Goal: Communication & Community: Answer question/provide support

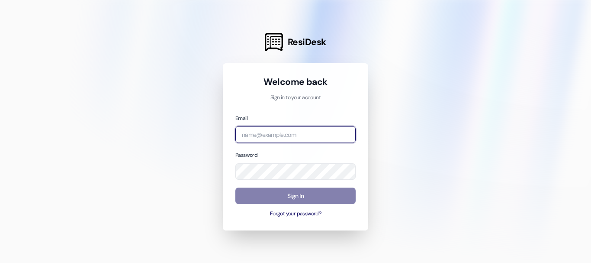
type input "[EMAIL_ADDRESS][DOMAIN_NAME]"
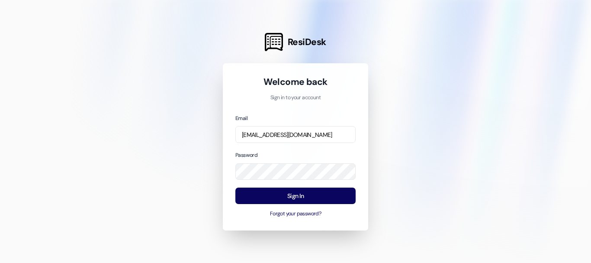
click at [320, 207] on div "Sign In Forgot your password?" at bounding box center [295, 202] width 120 height 30
click at [323, 201] on button "Sign In" at bounding box center [295, 195] width 120 height 17
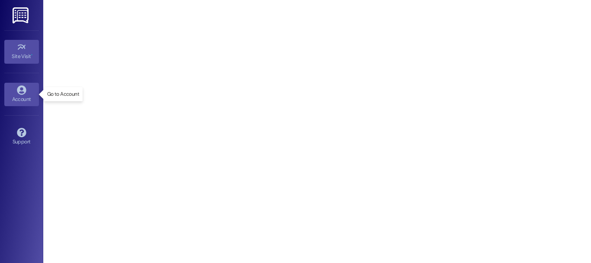
click at [0, 100] on div "Account" at bounding box center [21, 99] width 43 height 9
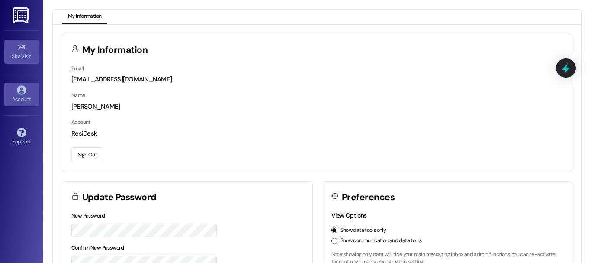
click at [13, 41] on link "Site Visit •" at bounding box center [21, 51] width 35 height 23
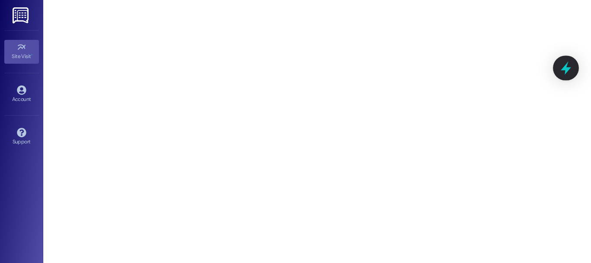
click at [566, 71] on icon at bounding box center [566, 67] width 10 height 13
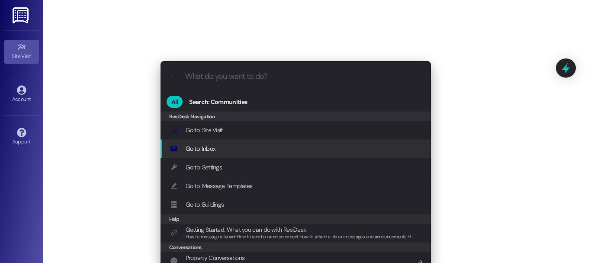
click at [248, 155] on div "Go to: Inbox Add shortcut" at bounding box center [296, 148] width 270 height 19
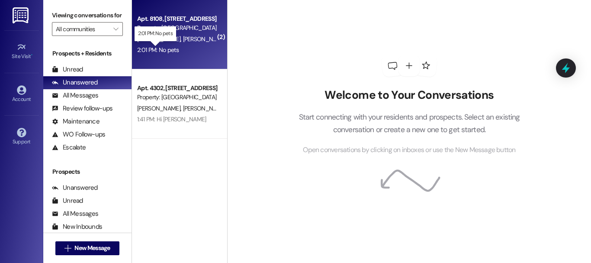
click at [147, 49] on div "2:01 PM: No pets 2:01 PM: No pets" at bounding box center [158, 50] width 42 height 8
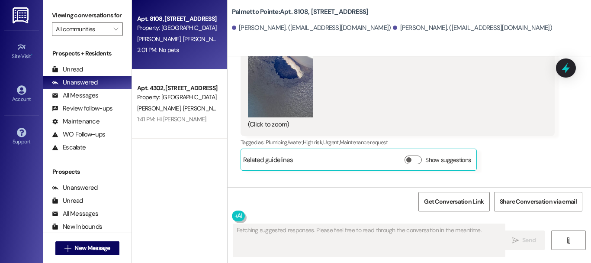
scroll to position [636, 0]
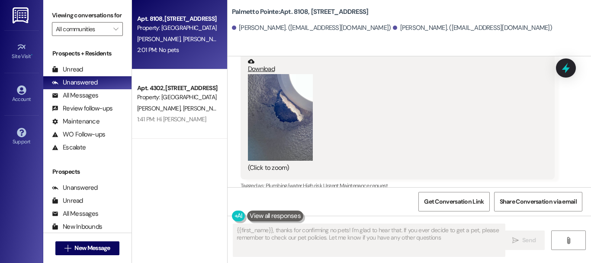
type textarea "{{first_name}}, thanks for confirming no pets! I'm glad to hear that. If you ev…"
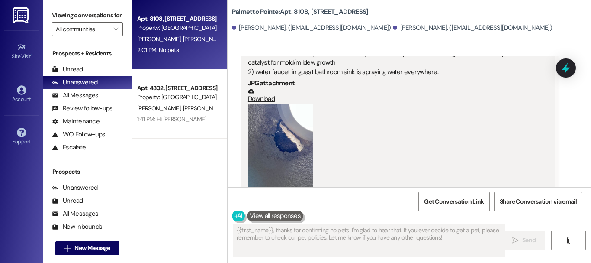
scroll to position [649, 0]
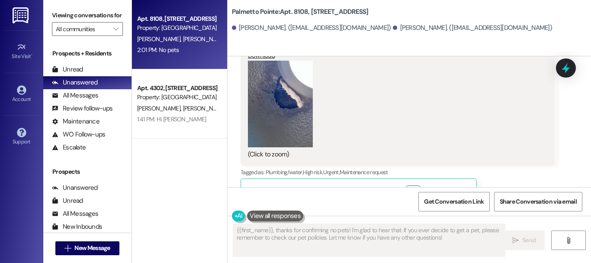
click at [291, 122] on button "Zoom image" at bounding box center [280, 104] width 65 height 87
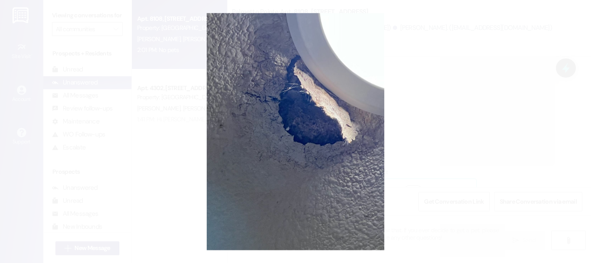
click at [417, 114] on button "Unzoom image" at bounding box center [295, 131] width 591 height 263
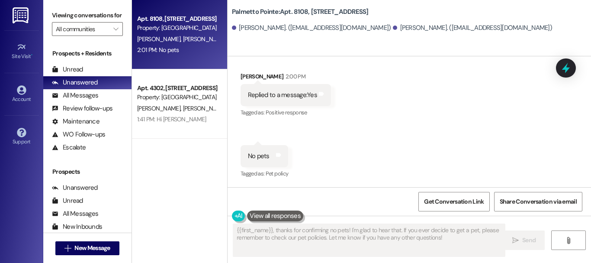
scroll to position [1, 0]
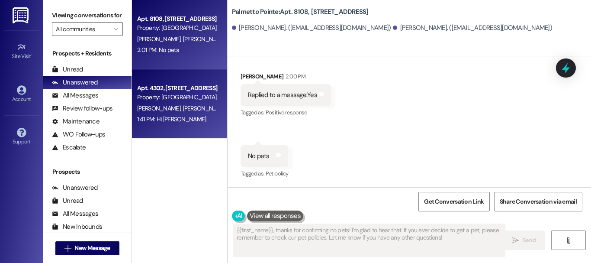
click at [166, 87] on div "Apt. 4302, [STREET_ADDRESS]" at bounding box center [177, 88] width 80 height 9
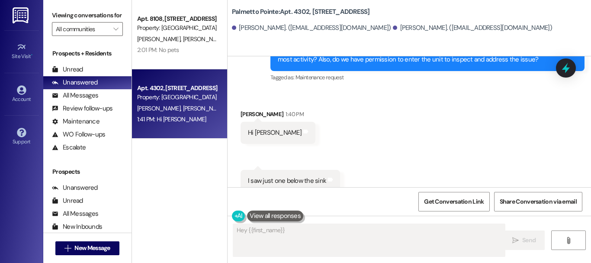
scroll to position [0, 0]
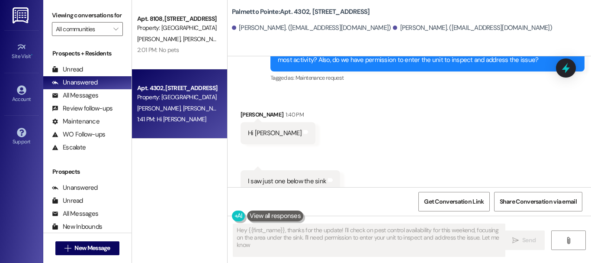
type textarea "Hey {{first_name}}, thanks for the update! I'll check on pest control availabil…"
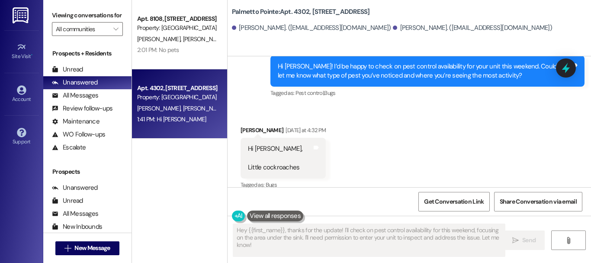
scroll to position [553, 0]
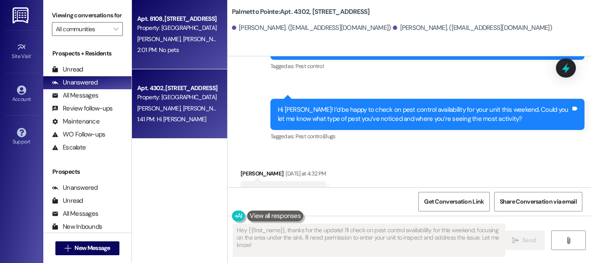
click at [183, 36] on div "[PERSON_NAME] [PERSON_NAME]" at bounding box center [177, 39] width 82 height 11
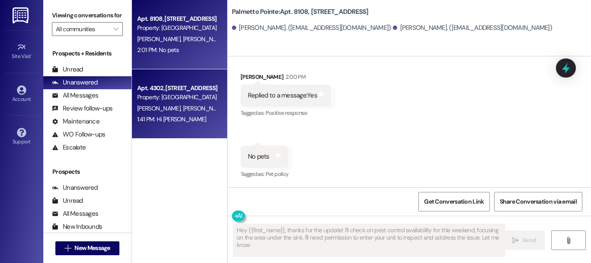
type textarea "Hey {{first_name}}, thanks for the update! I'll check on pest control availabil…"
click at [199, 117] on div "1:41 PM: Hi [PERSON_NAME] 1:41 PM: Hi [PERSON_NAME]" at bounding box center [177, 119] width 82 height 11
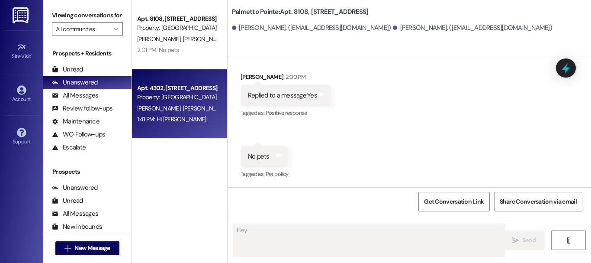
scroll to position [895, 0]
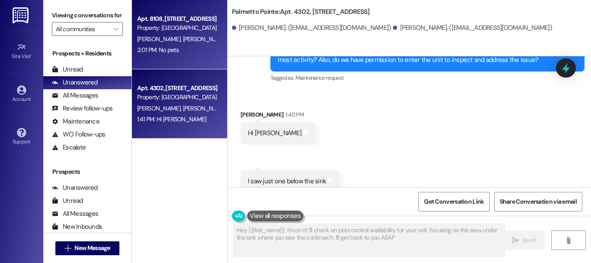
type textarea "Hey {{first_name}}, I'm on it! I'll check on pest control availability for your…"
click at [155, 39] on span "[PERSON_NAME]" at bounding box center [160, 39] width 46 height 8
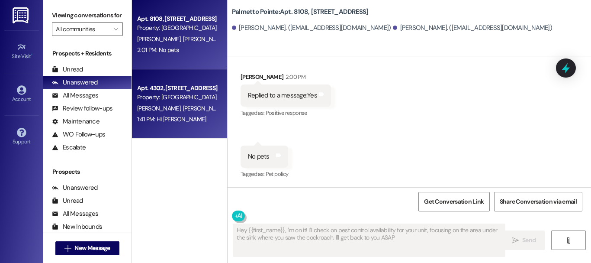
type textarea "Hey {{first_name}}, I'm on it! I'll check on pest control availability for your…"
click at [175, 94] on div "Property: [GEOGRAPHIC_DATA]" at bounding box center [177, 97] width 80 height 9
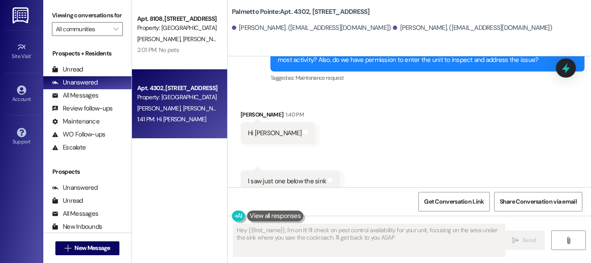
type textarea "Hey {{first_name}}, I'm on it! I'll check on pest control availability for your…"
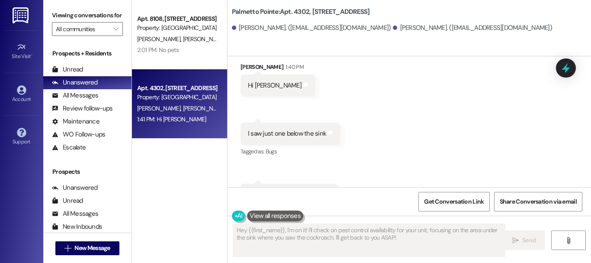
scroll to position [0, 0]
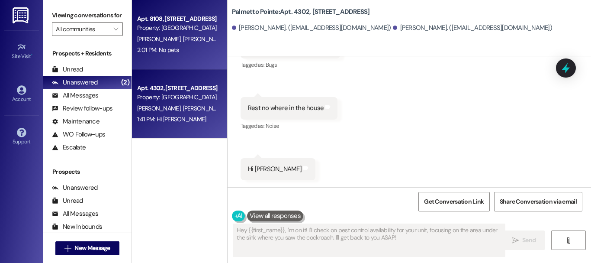
click at [170, 56] on div "Apt. 8108, [STREET_ADDRESS] Property: [GEOGRAPHIC_DATA] [PERSON_NAME] [PERSON_N…" at bounding box center [179, 34] width 95 height 69
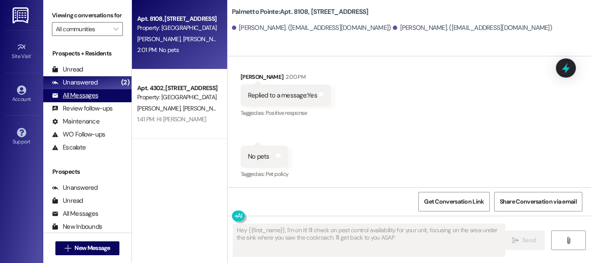
type textarea "Hey {{first_name}}, I'm on it! I'll check on pest control availability for your…"
click at [75, 98] on div "All Messages (undefined)" at bounding box center [87, 95] width 88 height 13
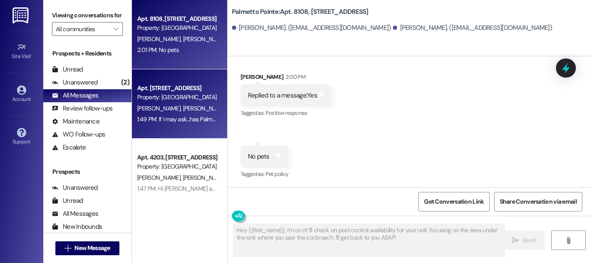
click at [149, 101] on div "Property: [GEOGRAPHIC_DATA]" at bounding box center [177, 97] width 80 height 9
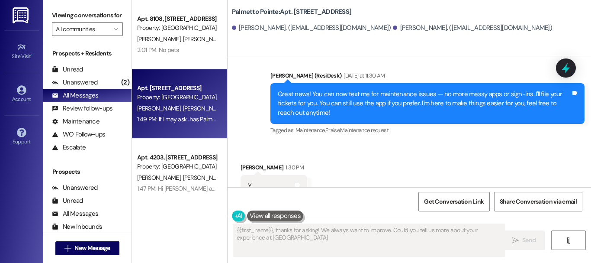
type textarea "{{first_name}}, thanks for asking! We always want to improve. Could you tell us…"
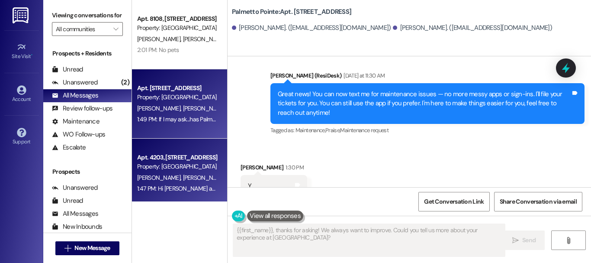
click at [156, 172] on div "[PERSON_NAME] [PERSON_NAME]" at bounding box center [177, 177] width 82 height 11
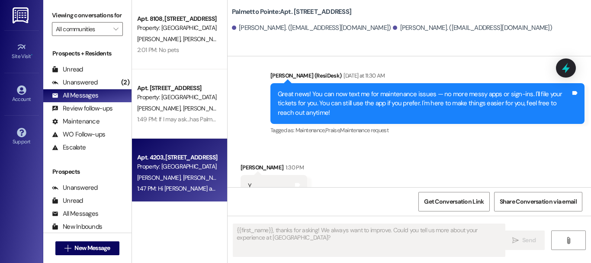
type textarea "Fetching suggested responses. Please feel free to read through the conversation…"
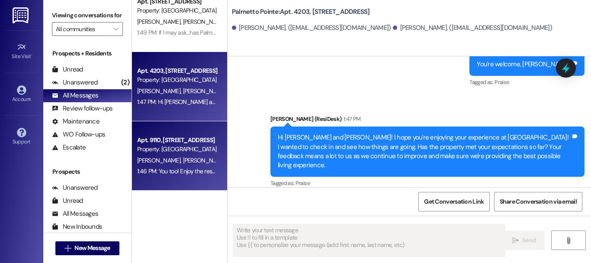
click at [148, 157] on span "[PERSON_NAME]" at bounding box center [160, 160] width 46 height 8
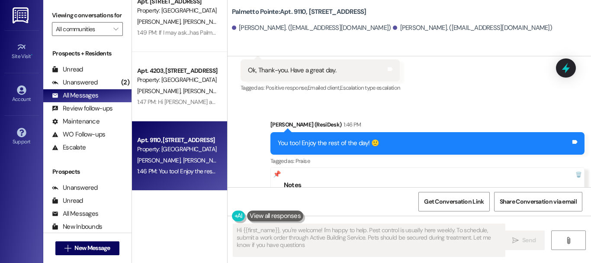
type textarea "Hi {{first_name}}, you're welcome! I'm happy to help. Pest control is usually h…"
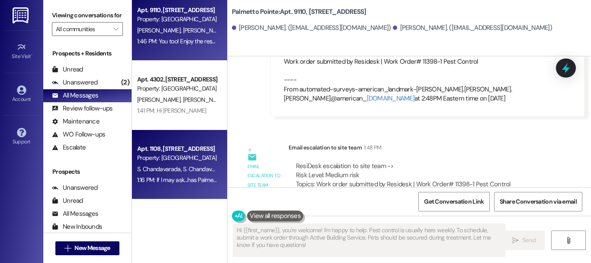
click at [176, 135] on div "Apt. [GEOGRAPHIC_DATA][STREET_ADDRESS] Property: [GEOGRAPHIC_DATA] S. Chandavar…" at bounding box center [179, 164] width 95 height 69
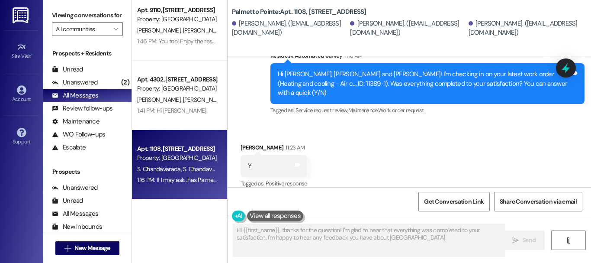
type textarea "Hi {{first_name}}, thanks for the question! I'm glad to hear that everything wa…"
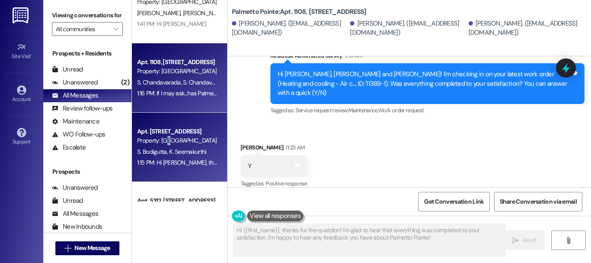
click at [167, 140] on div "Property: [GEOGRAPHIC_DATA]" at bounding box center [177, 140] width 80 height 9
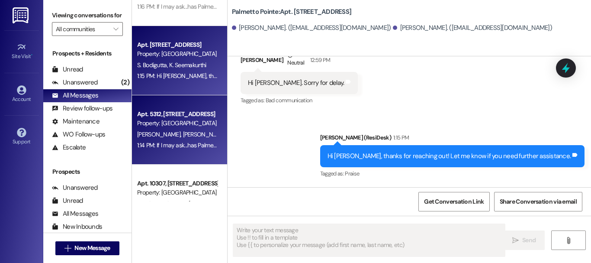
click at [183, 152] on div "Apt. 5312, [STREET_ADDRESS] Property: [GEOGRAPHIC_DATA][PERSON_NAME] [PERSON_NA…" at bounding box center [179, 129] width 95 height 69
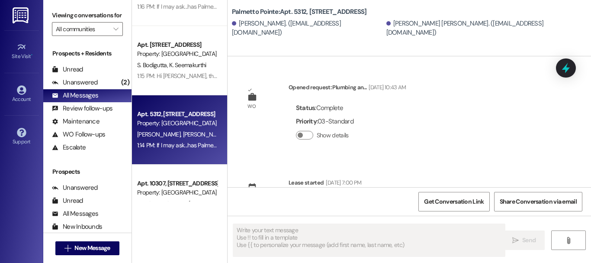
type textarea "Fetching suggested responses. Please feel free to read through the conversation…"
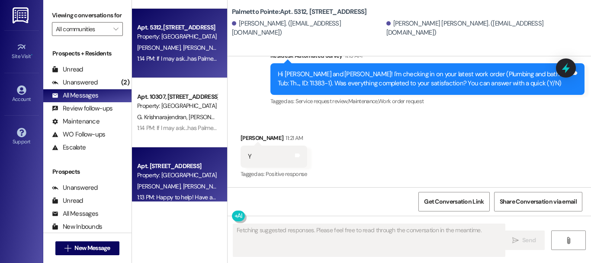
click at [138, 161] on div "Apt. 10202, [STREET_ADDRESS] Property: [GEOGRAPHIC_DATA]" at bounding box center [177, 171] width 82 height 20
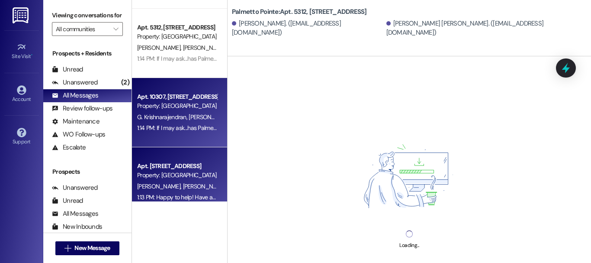
click at [186, 113] on div "G. [PERSON_NAME]" at bounding box center [177, 117] width 82 height 11
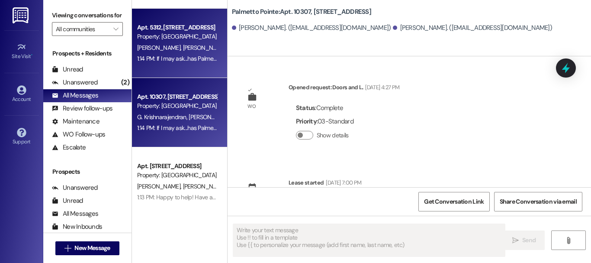
type textarea "Fetching suggested responses. Please feel free to read through the conversation…"
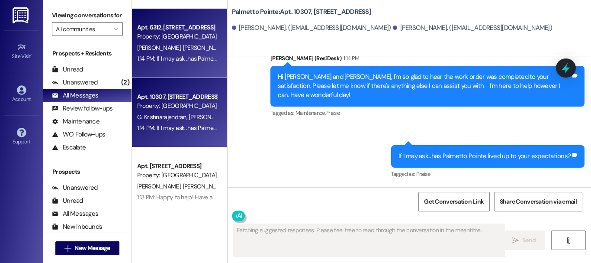
click at [193, 56] on div "1:14 PM: If I may ask...has Palmetto Pointe lived up to your expectations? 1:14…" at bounding box center [225, 59] width 177 height 8
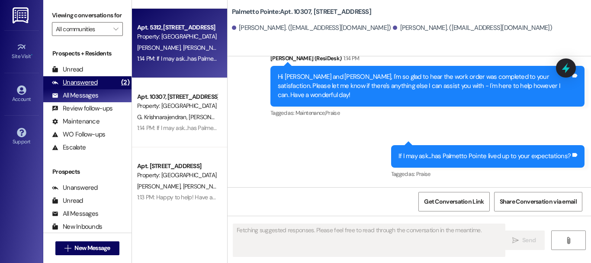
click at [72, 89] on div "Unanswered (2)" at bounding box center [87, 82] width 88 height 13
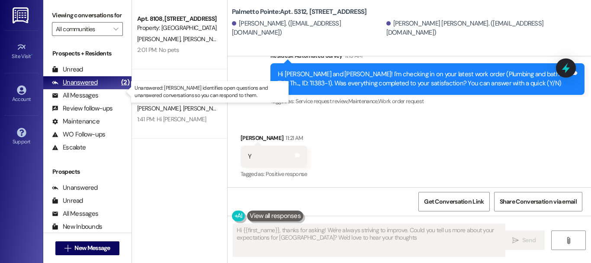
type textarea "Hi {{first_name}}, thanks for asking! We're always striving to improve. Could y…"
click at [98, 89] on div "Unanswered (2)" at bounding box center [87, 82] width 88 height 13
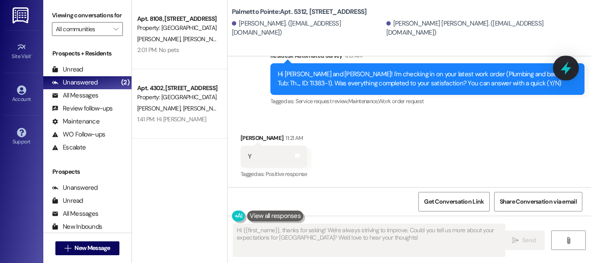
click at [566, 64] on icon at bounding box center [566, 68] width 15 height 15
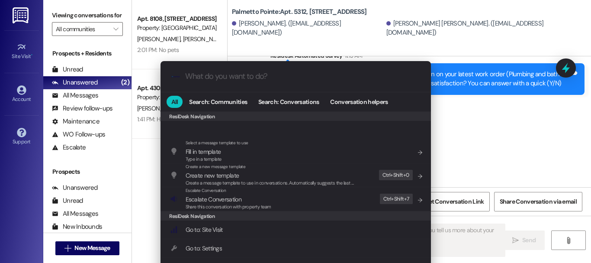
scroll to position [173, 0]
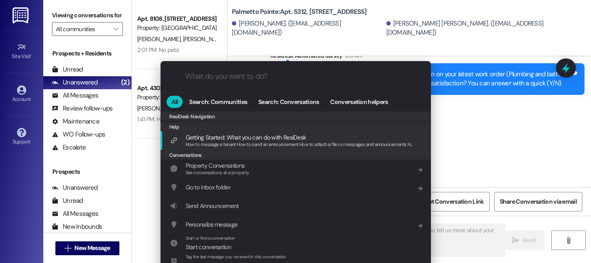
click at [530, 123] on div ".cls-1{fill:#0a055f;}.cls-2{fill:#0cc4c4;} resideskLogoBlueOrange All Search: C…" at bounding box center [295, 131] width 591 height 263
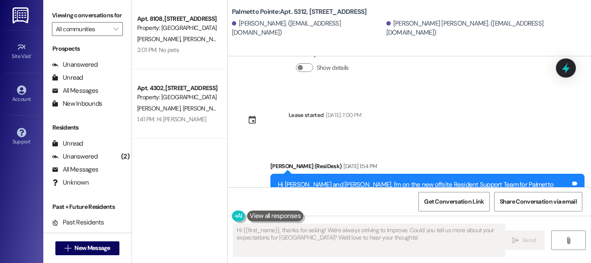
scroll to position [24, 0]
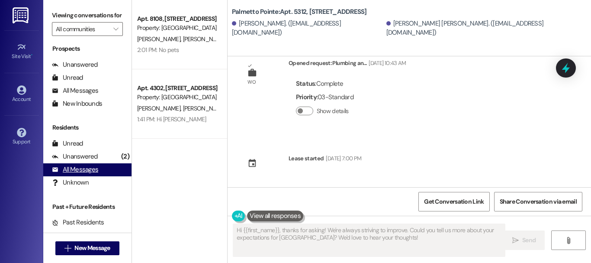
click at [101, 175] on div "All Messages (undefined)" at bounding box center [87, 169] width 88 height 13
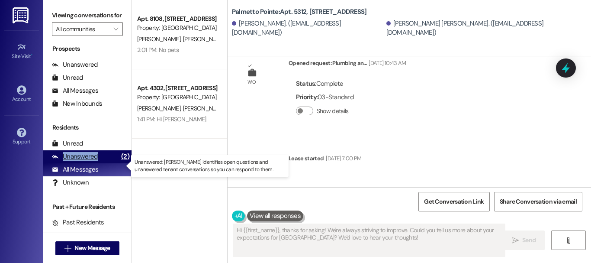
click at [101, 163] on div "Unanswered (2)" at bounding box center [87, 156] width 88 height 13
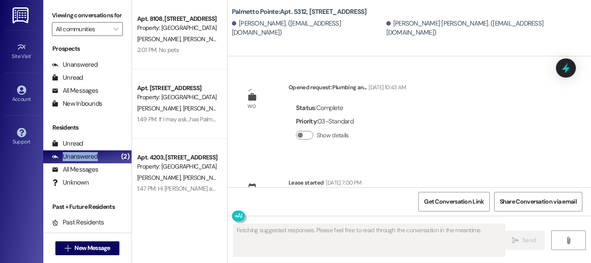
scroll to position [370, 0]
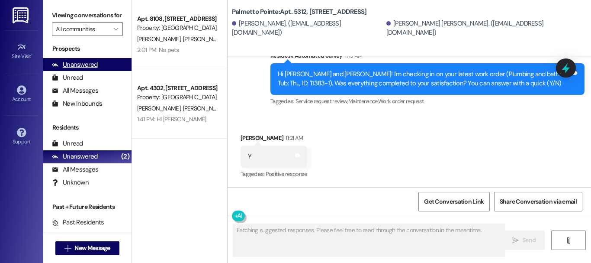
click at [67, 68] on div "Unanswered (0)" at bounding box center [87, 64] width 88 height 13
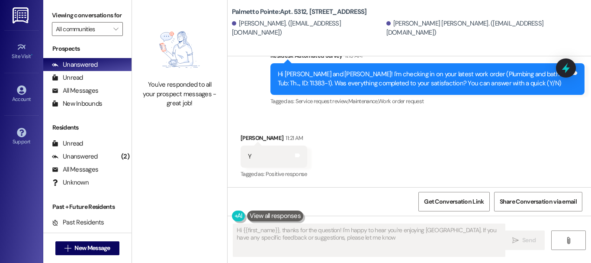
type textarea "Hi {{first_name}}, thanks for the question! I'm happy to hear you're enjoying […"
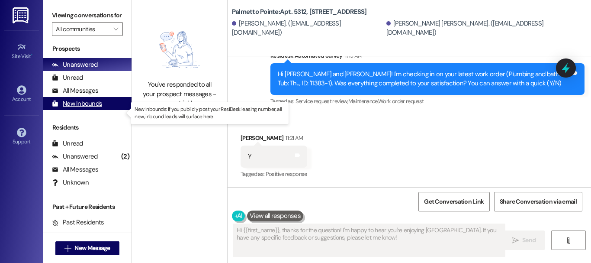
click at [75, 110] on div "New Inbounds (0)" at bounding box center [87, 103] width 88 height 13
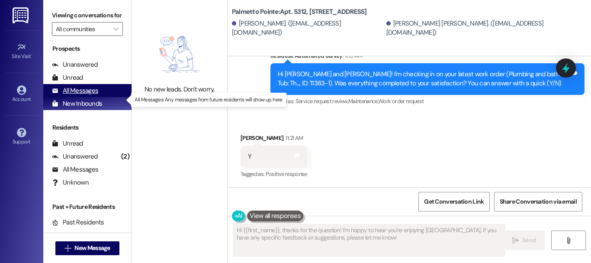
click at [79, 94] on div "All Messages (undefined)" at bounding box center [87, 90] width 88 height 13
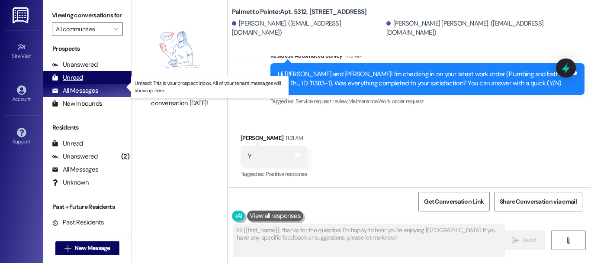
click at [92, 84] on div "Unread (0)" at bounding box center [87, 77] width 88 height 13
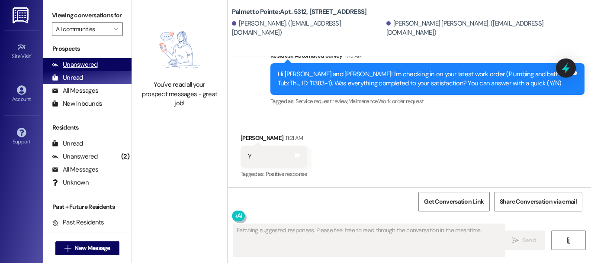
click at [99, 71] on div "Unanswered (0)" at bounding box center [87, 64] width 88 height 13
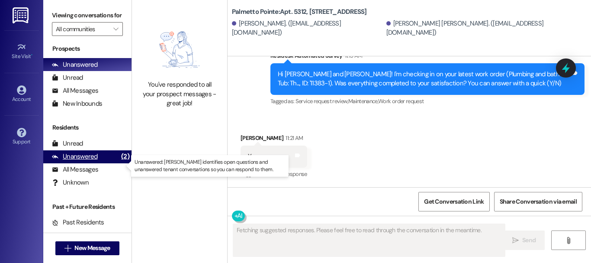
click at [103, 163] on div "Unanswered (2)" at bounding box center [87, 156] width 88 height 13
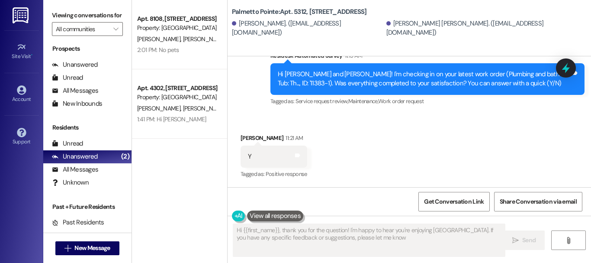
type textarea "Hi {{first_name}}, thank you for the question! I'm happy to hear you're enjoyin…"
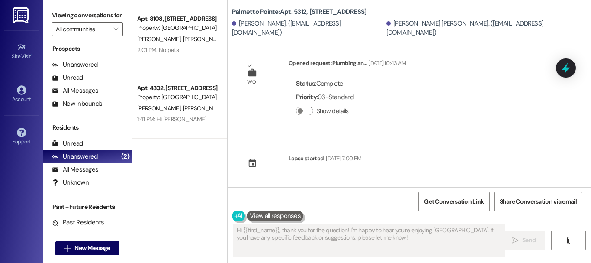
scroll to position [0, 0]
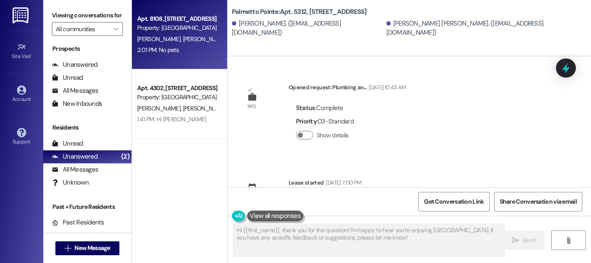
click at [190, 62] on div "Apt. 8108, [STREET_ADDRESS] Property: [GEOGRAPHIC_DATA] [PERSON_NAME] [PERSON_N…" at bounding box center [179, 34] width 95 height 69
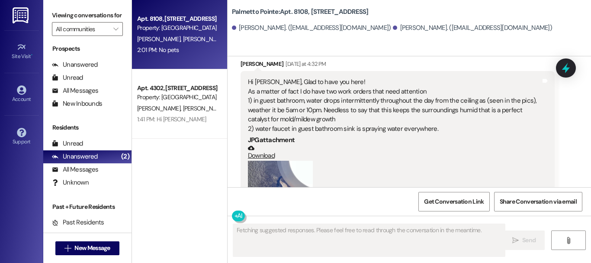
scroll to position [419, 0]
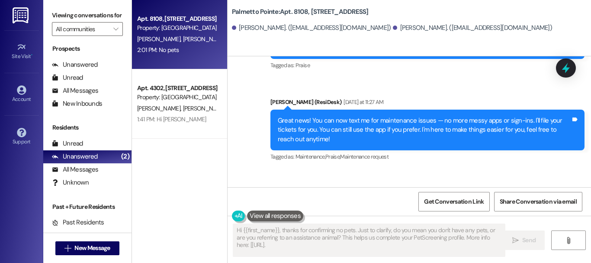
type textarea "Hi {{first_name}}, thanks for confirming no pets. Just to clarify, do you mean …"
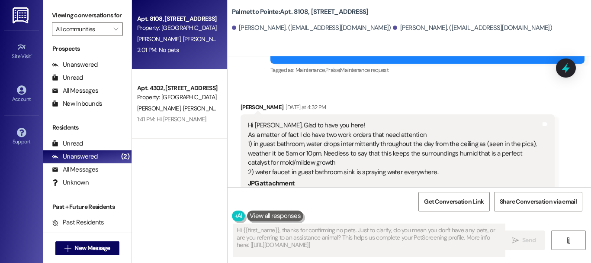
scroll to position [463, 0]
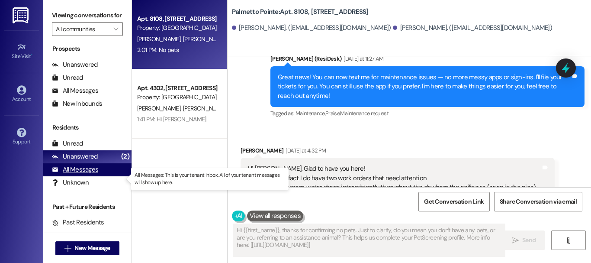
click at [82, 174] on div "All Messages" at bounding box center [75, 169] width 46 height 9
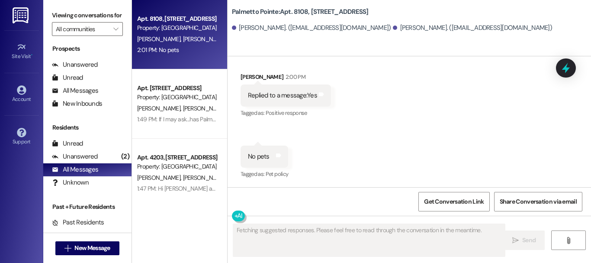
scroll to position [851, 0]
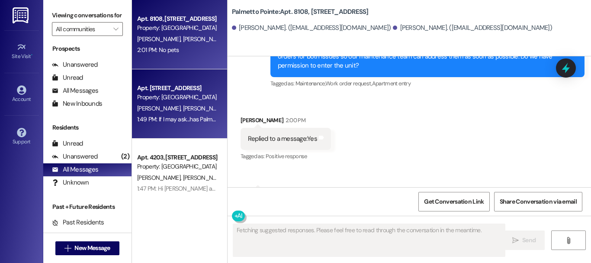
click at [183, 106] on span "[PERSON_NAME]" at bounding box center [204, 108] width 43 height 8
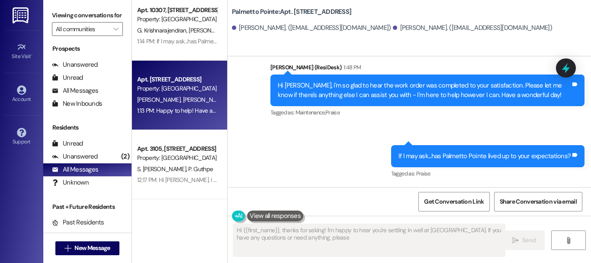
scroll to position [692, 0]
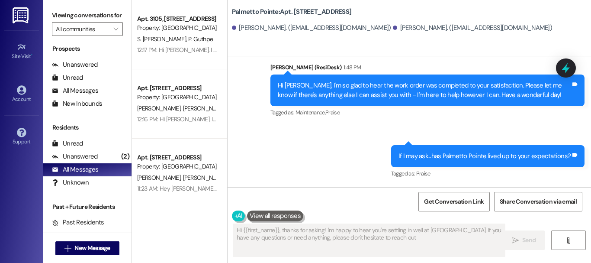
type textarea "Hi {{first_name}}, thanks for asking! I'm happy to hear you're settling in well…"
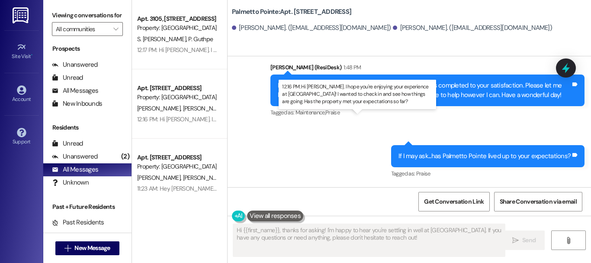
click at [174, 115] on div "12:16 PM: Hi [PERSON_NAME]. I hope you're enjoying your experience at [GEOGRAPH…" at bounding box center [378, 119] width 483 height 8
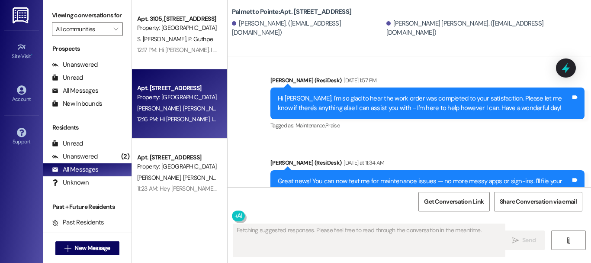
scroll to position [0, 0]
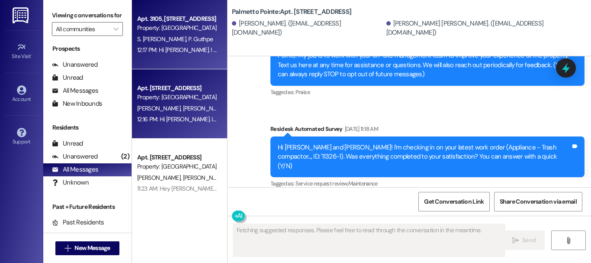
click at [197, 39] on div "S. [PERSON_NAME] Guthpe" at bounding box center [177, 39] width 82 height 11
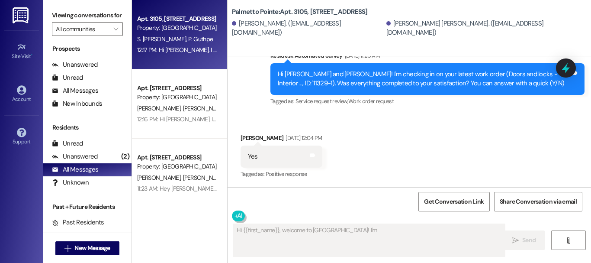
scroll to position [357, 0]
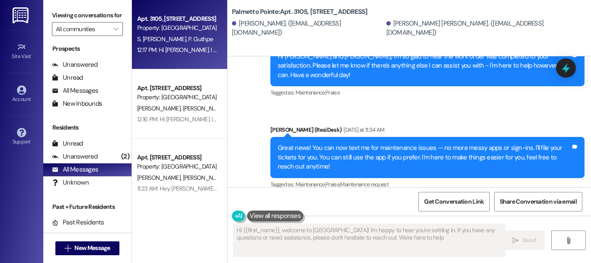
type textarea "Hi {{first_name}}, welcome to [GEOGRAPHIC_DATA]! I'm happy to hear you're settl…"
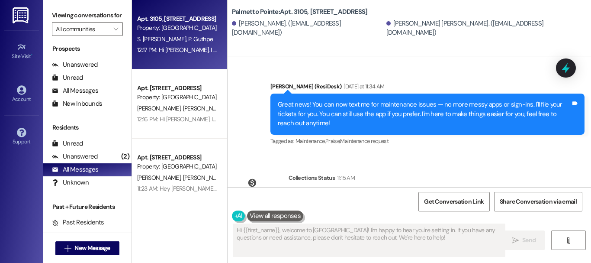
scroll to position [779, 0]
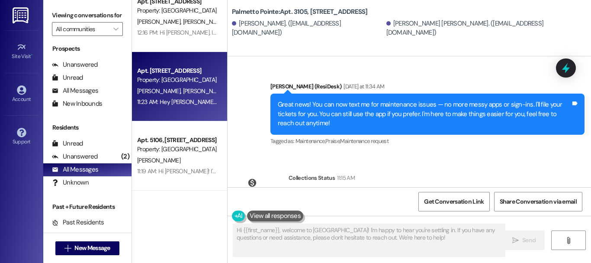
click at [190, 95] on div "[PERSON_NAME] [PERSON_NAME]" at bounding box center [177, 91] width 82 height 11
type textarea "Fetching suggested responses. Please feel free to read through the conversation…"
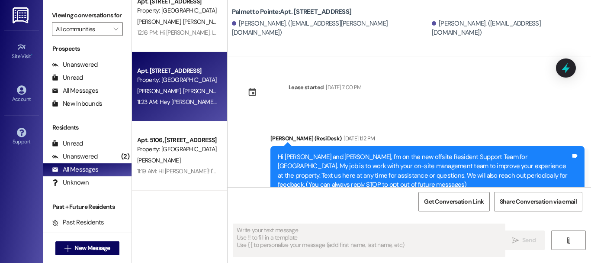
type textarea "Fetching suggested responses. Please feel free to read through the conversation…"
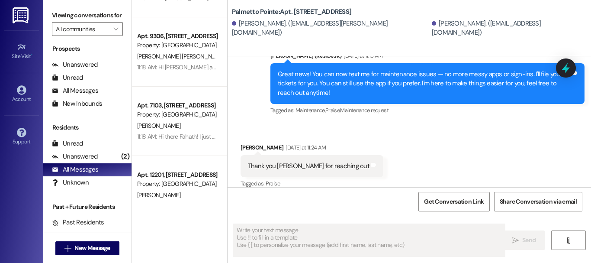
scroll to position [1082, 0]
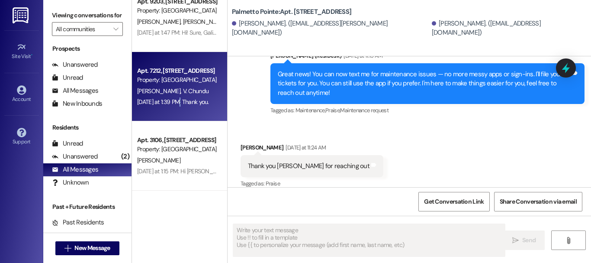
click at [176, 102] on div "[DATE] at 1:39 PM: Thank you. [DATE] at 1:39 PM: Thank you." at bounding box center [173, 102] width 72 height 8
type textarea "Fetching suggested responses. Please feel free to read through the conversation…"
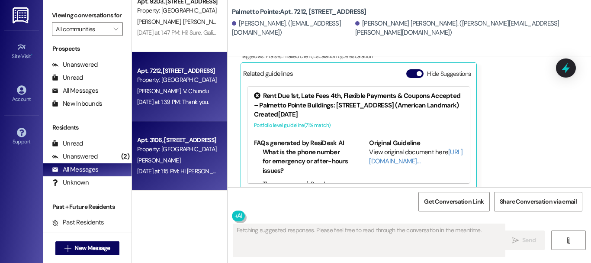
click at [154, 164] on div "[PERSON_NAME]" at bounding box center [177, 160] width 82 height 11
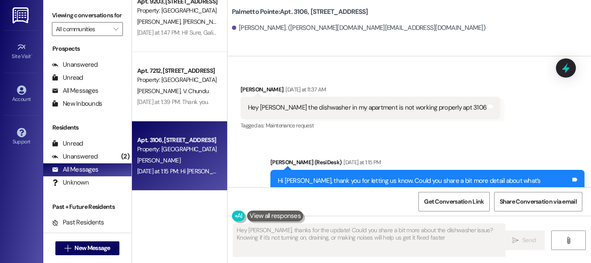
type textarea "Hey [PERSON_NAME], thanks for the update! Could you share a bit more about the …"
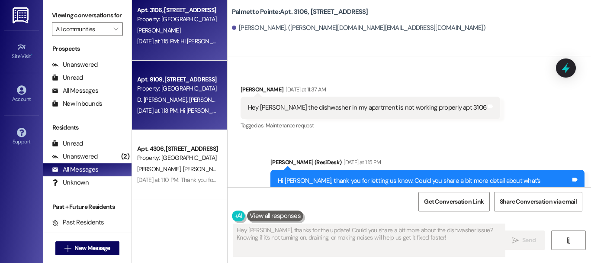
click at [186, 122] on div "Apt. 9109, [STREET_ADDRESS] Property: [GEOGRAPHIC_DATA][PERSON_NAME][PERSON_NAM…" at bounding box center [179, 95] width 95 height 69
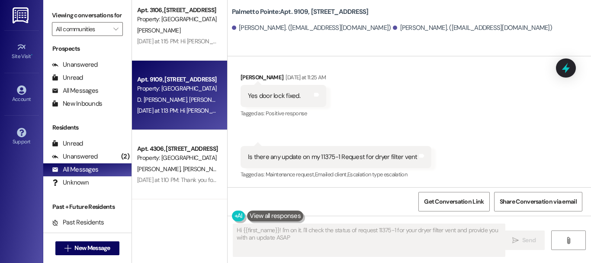
type textarea "Hi {{first_name}}! I'm on it. I'll check the status of request 11375-1 for your…"
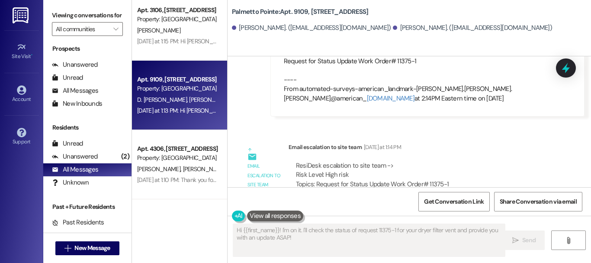
scroll to position [608, 0]
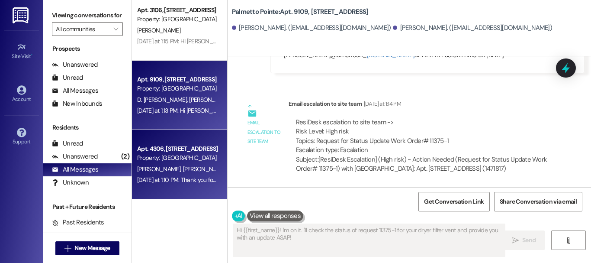
click at [175, 151] on div "Apt. 4306, [STREET_ADDRESS]" at bounding box center [177, 148] width 80 height 9
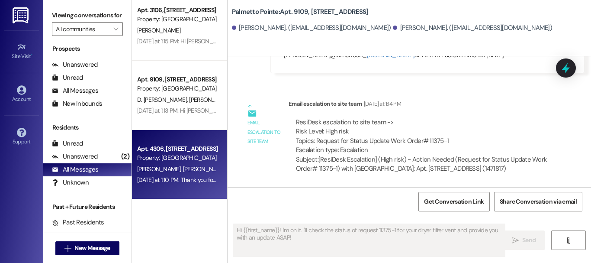
type textarea "Fetching suggested responses. Please feel free to read through the conversation…"
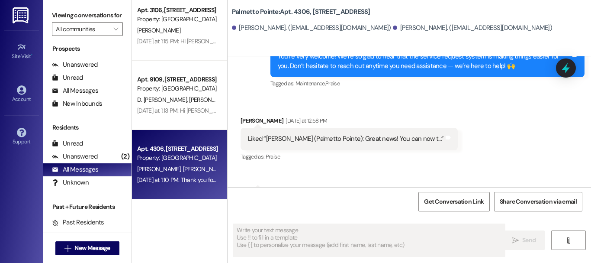
scroll to position [409, 0]
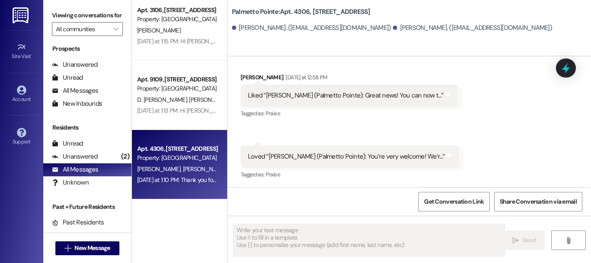
drag, startPoint x: 396, startPoint y: 111, endPoint x: 370, endPoint y: 127, distance: 30.7
click at [370, 127] on div "Received via SMS [PERSON_NAME] [DATE] at 12:58 PM Liked “[PERSON_NAME] (Palmett…" at bounding box center [409, 120] width 363 height 134
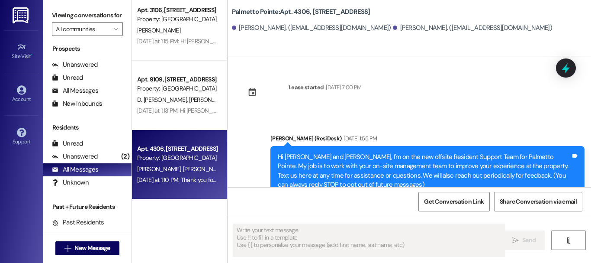
scroll to position [1687, 0]
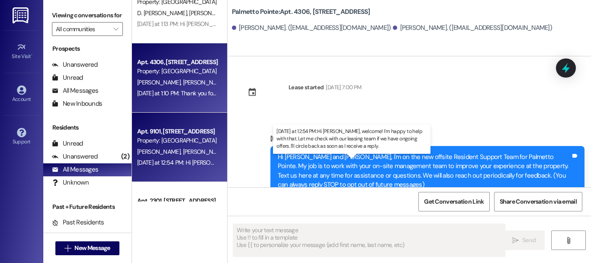
click at [170, 159] on div "[DATE] at 12:54 PM: Hi [PERSON_NAME], welcome! I'm happy to help with that. Let…" at bounding box center [363, 162] width 453 height 8
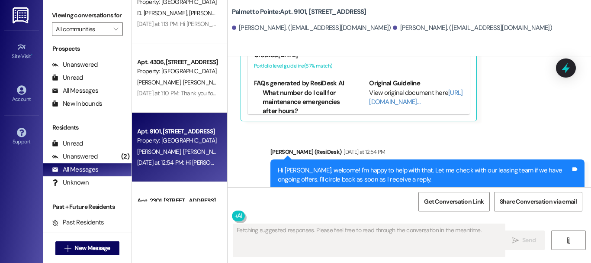
scroll to position [539, 0]
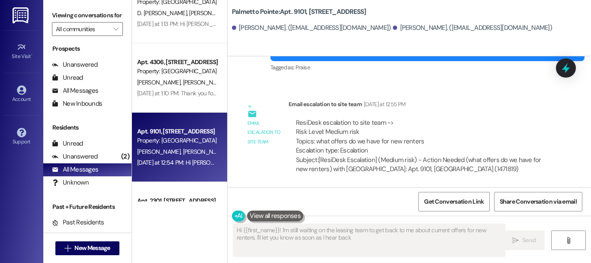
type textarea "Hi {{first_name}}! I'm still waiting on the leasing team to get back to me abou…"
drag, startPoint x: 330, startPoint y: 158, endPoint x: 271, endPoint y: 85, distance: 93.9
click at [271, 85] on div "Lease started [DATE] 6:00 PM Announcement, sent via SMS [PERSON_NAME] (ResiDesk…" at bounding box center [409, 121] width 363 height 131
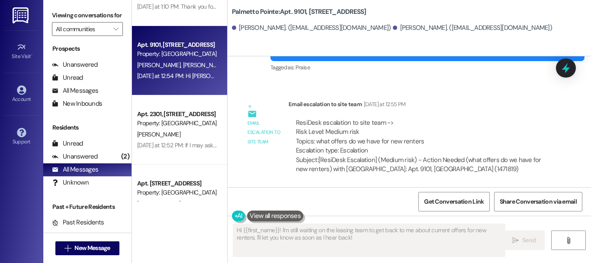
scroll to position [1817, 0]
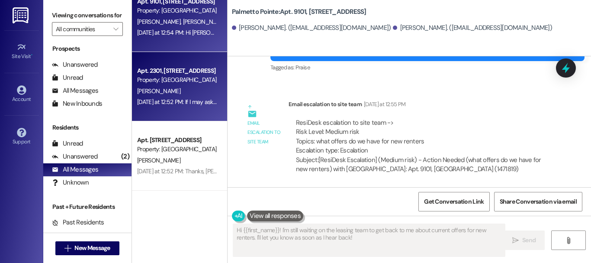
click at [212, 89] on div "[PERSON_NAME]" at bounding box center [177, 91] width 82 height 11
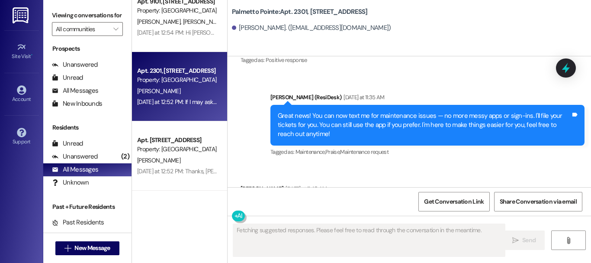
scroll to position [589, 0]
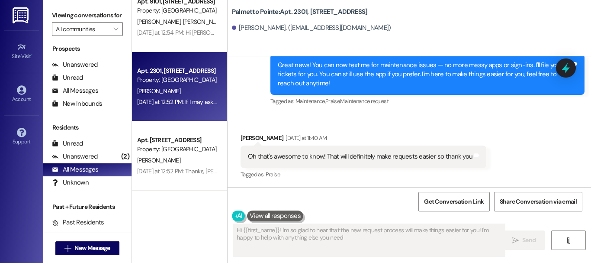
type textarea "Hi {{first_name}}! I'm so glad to hear that the new request process will make t…"
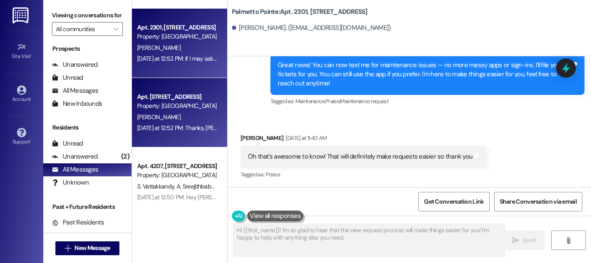
click at [190, 112] on div "[PERSON_NAME]" at bounding box center [177, 117] width 82 height 11
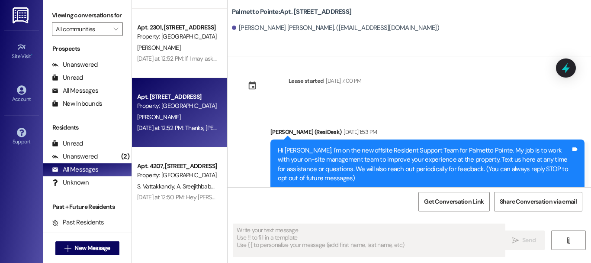
scroll to position [1904, 0]
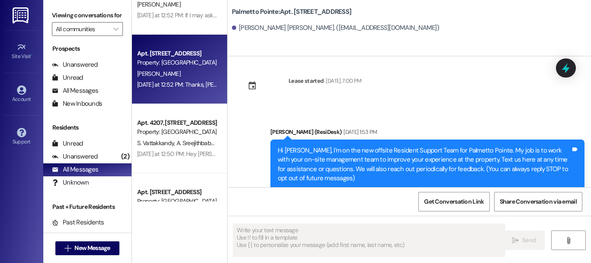
click at [176, 138] on div "S. Vattakkandy [PERSON_NAME] Sreejithbabu [PERSON_NAME]" at bounding box center [177, 143] width 82 height 11
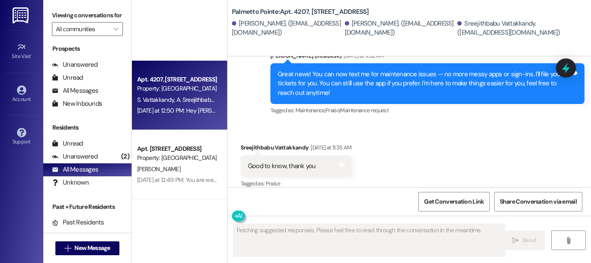
scroll to position [2077, 0]
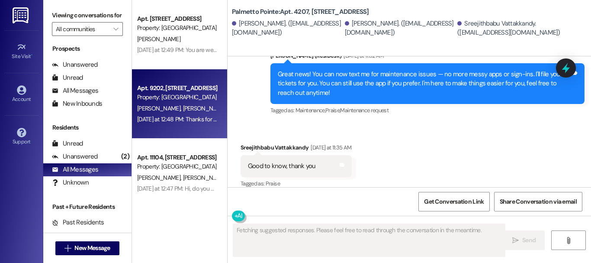
click at [176, 135] on div "Apt. 9202, [STREET_ADDRESS] Property: [GEOGRAPHIC_DATA][PERSON_NAME] [PERSON_NA…" at bounding box center [179, 103] width 95 height 69
type textarea "Hey {{first_name}}, you're very welcome! We're always happy to help. Let us kno…"
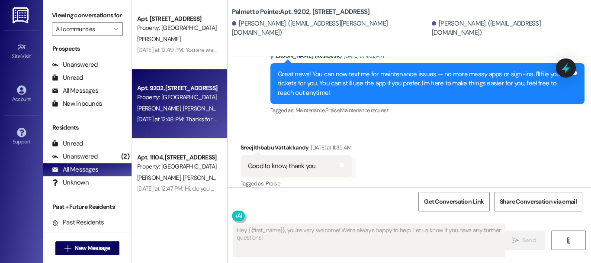
scroll to position [555, 0]
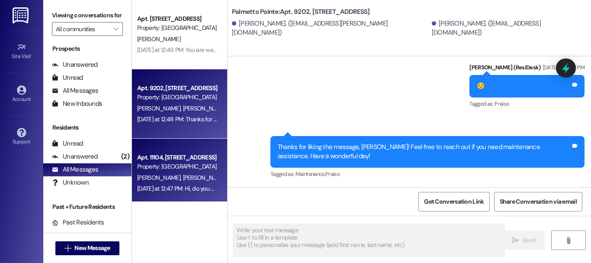
click at [183, 179] on span "[PERSON_NAME]" at bounding box center [204, 177] width 43 height 8
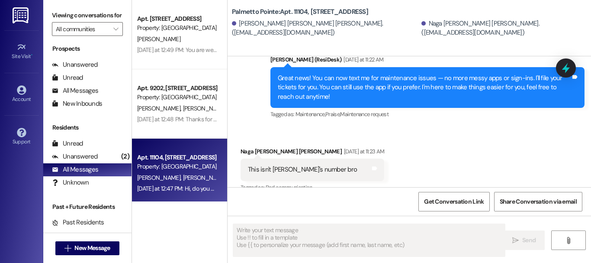
scroll to position [136, 0]
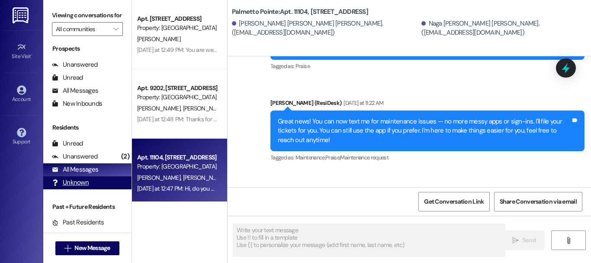
click at [80, 189] on div "Unknown (undefined)" at bounding box center [87, 182] width 88 height 13
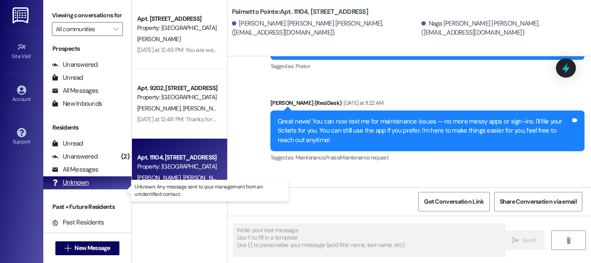
scroll to position [0, 0]
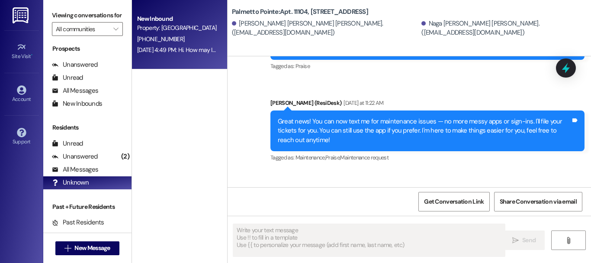
click at [183, 58] on div "New Inbound Property: [GEOGRAPHIC_DATA] (586) 917-3758 [DATE] 4:49 PM: Hi. How …" at bounding box center [179, 34] width 95 height 69
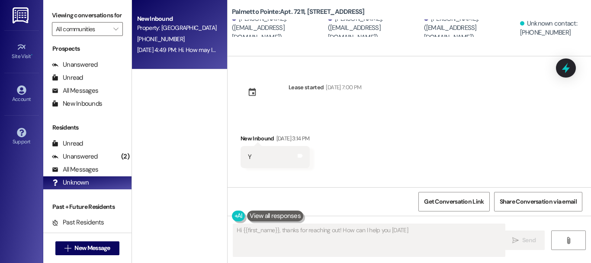
type textarea "Hi {{first_name}}, thanks for reaching out! How can I help you [DATE]?"
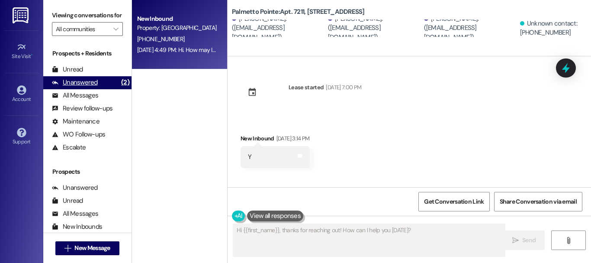
click at [121, 88] on div "(2)" at bounding box center [125, 82] width 13 height 13
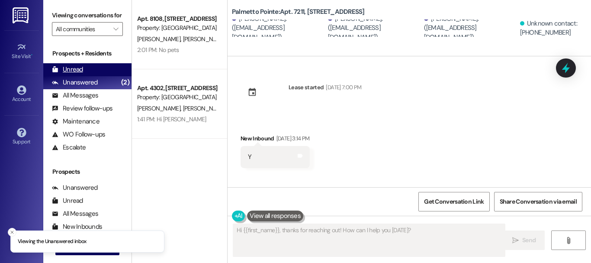
click at [101, 76] on div "Unread (0)" at bounding box center [87, 69] width 88 height 13
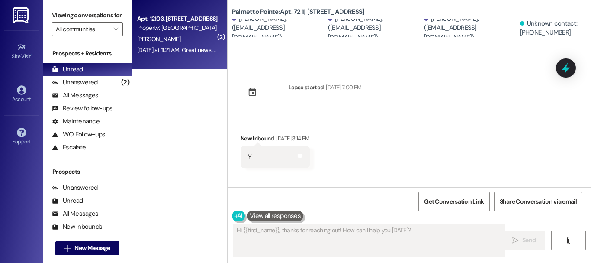
click at [164, 56] on div "Apt. 12103, [STREET_ADDRESS] Property: [GEOGRAPHIC_DATA] [PERSON_NAME] [DATE] a…" at bounding box center [179, 34] width 95 height 69
type textarea "Fetching suggested responses. Please feel free to read through the conversation…"
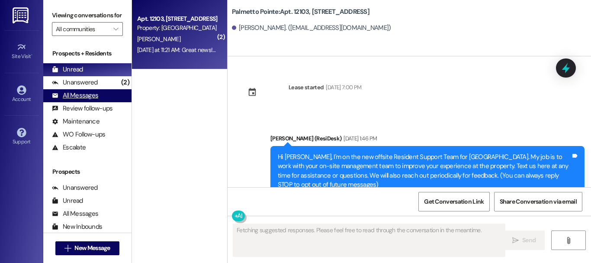
scroll to position [110, 0]
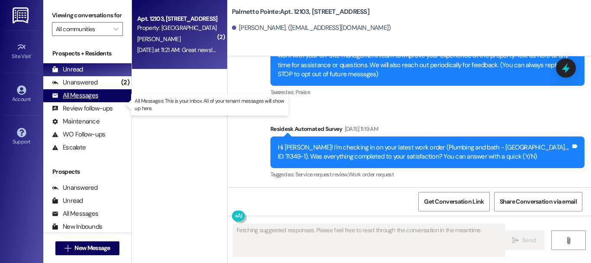
click at [100, 102] on div "All Messages (undefined)" at bounding box center [87, 95] width 88 height 13
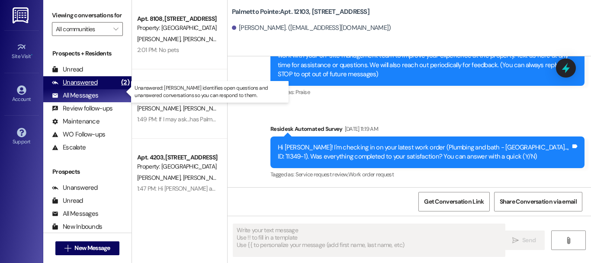
click at [100, 89] on div "Unanswered (2)" at bounding box center [87, 82] width 88 height 13
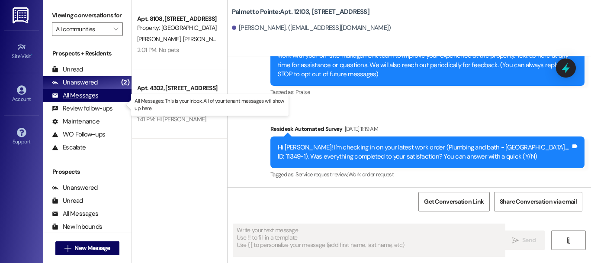
click at [100, 102] on div "All Messages (undefined)" at bounding box center [87, 95] width 88 height 13
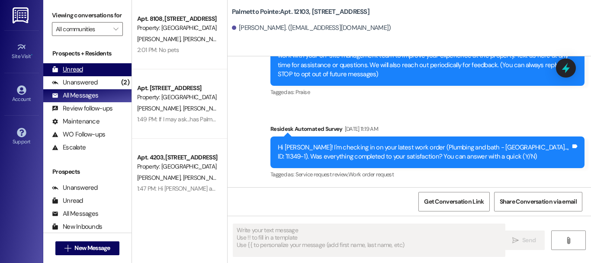
click at [110, 76] on div "Unread (0)" at bounding box center [87, 69] width 88 height 13
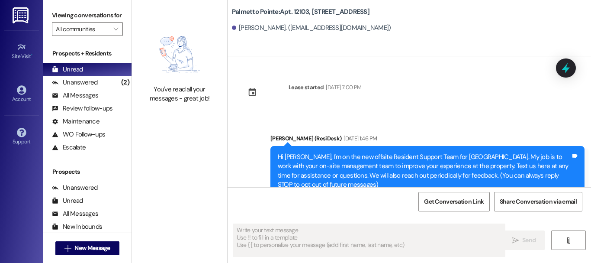
type textarea "Fetching suggested responses. Please feel free to read through the conversation…"
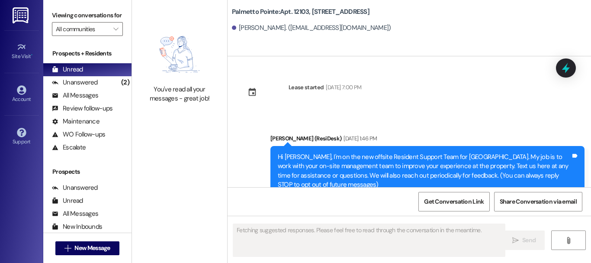
scroll to position [244, 0]
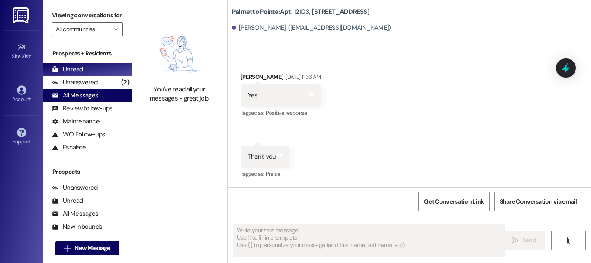
click at [88, 100] on div "All Messages" at bounding box center [75, 95] width 46 height 9
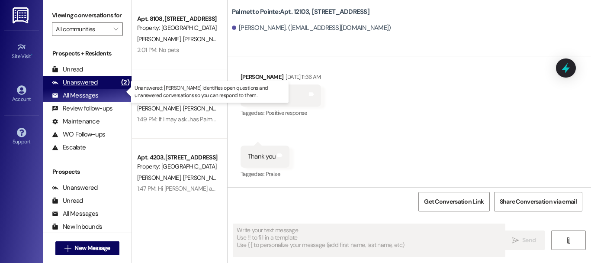
click at [95, 87] on div "Unanswered" at bounding box center [75, 82] width 46 height 9
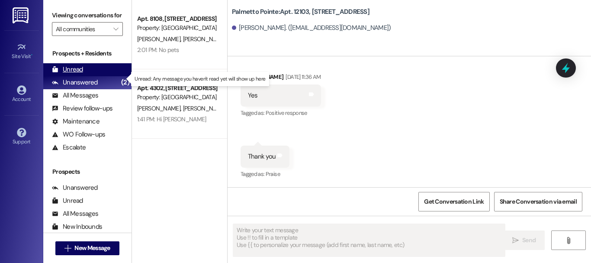
click at [99, 76] on div "Unread (0)" at bounding box center [87, 69] width 88 height 13
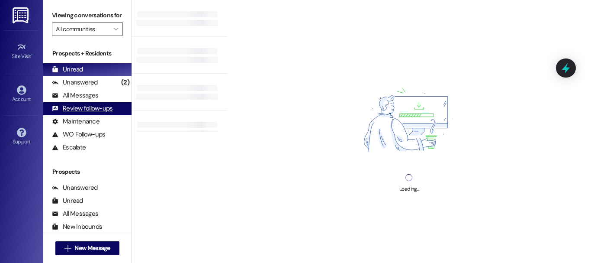
click at [98, 113] on div "Review follow-ups" at bounding box center [82, 108] width 61 height 9
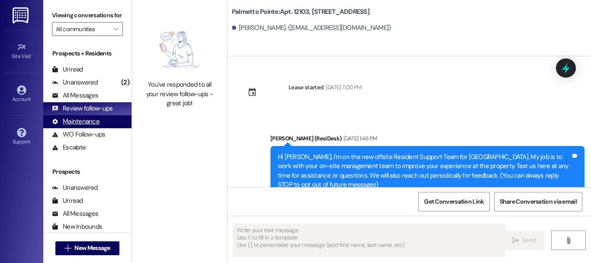
type textarea "Fetching suggested responses. Please feel free to read through the conversation…"
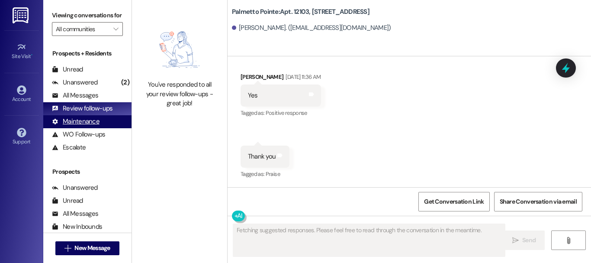
click at [93, 126] on div "Maintenance" at bounding box center [76, 121] width 48 height 9
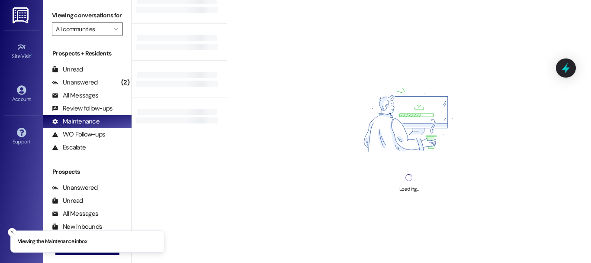
scroll to position [43, 0]
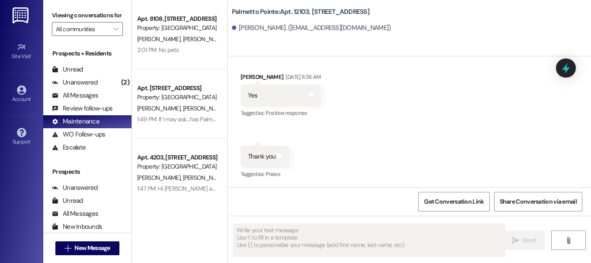
type textarea "Fetching suggested responses. Please feel free to read through the conversation…"
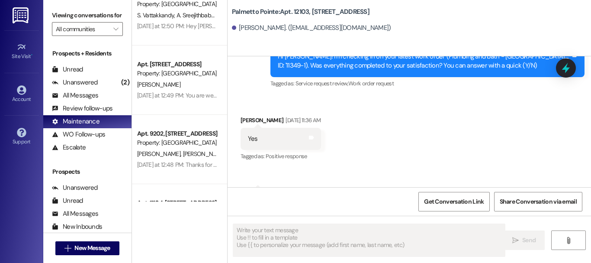
scroll to position [1746, 0]
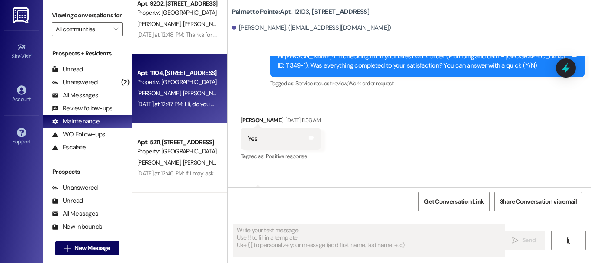
click at [199, 94] on div "[PERSON_NAME] [PERSON_NAME]" at bounding box center [177, 93] width 82 height 11
type textarea "Fetching suggested responses. Please feel free to read through the conversation…"
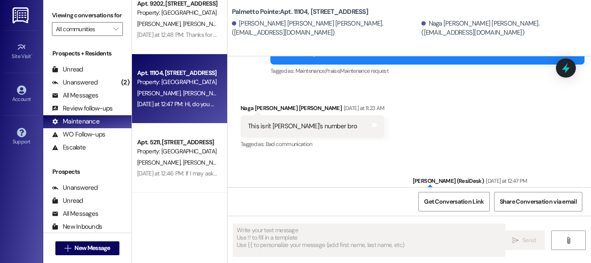
scroll to position [180, 0]
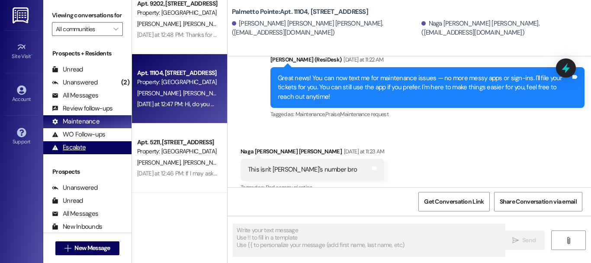
click at [86, 154] on div "Escalate (undefined)" at bounding box center [87, 147] width 88 height 13
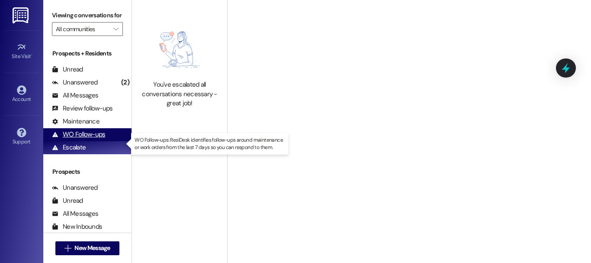
click at [86, 139] on div "WO Follow-ups" at bounding box center [78, 134] width 53 height 9
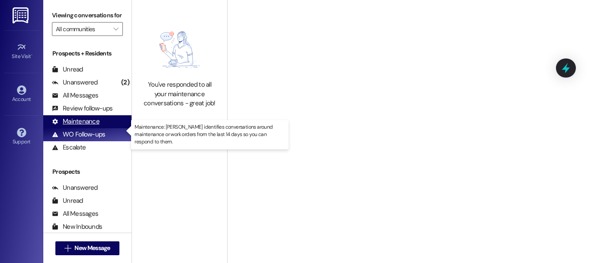
click at [91, 126] on div "Maintenance" at bounding box center [76, 121] width 48 height 9
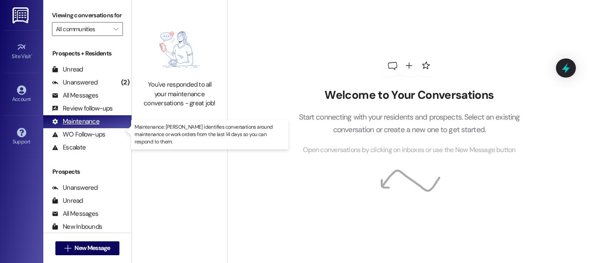
click at [91, 126] on div "Maintenance" at bounding box center [76, 121] width 48 height 9
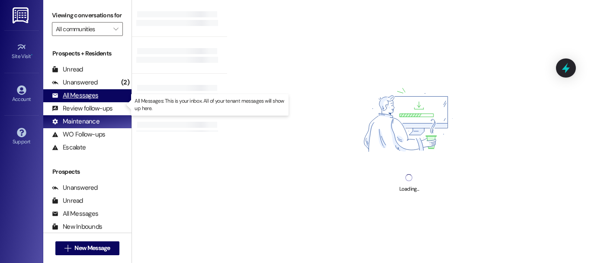
click at [87, 102] on div "All Messages (undefined)" at bounding box center [87, 95] width 88 height 13
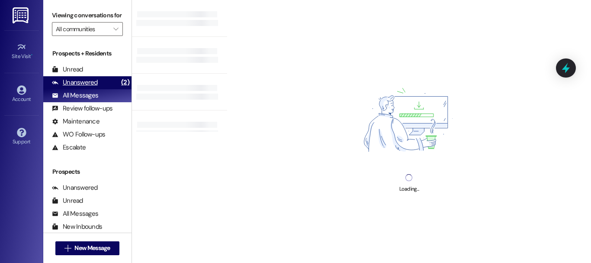
click at [101, 87] on div "Unanswered (2)" at bounding box center [87, 82] width 88 height 13
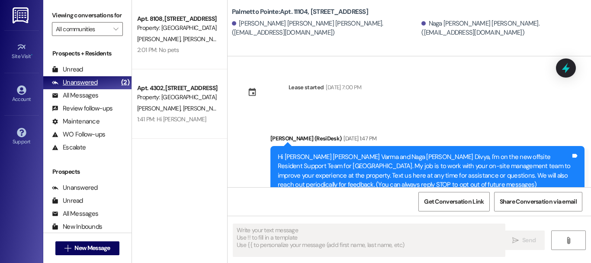
type textarea "Fetching suggested responses. Please feel free to read through the conversation…"
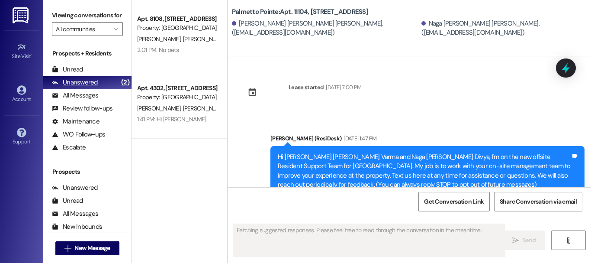
scroll to position [193, 0]
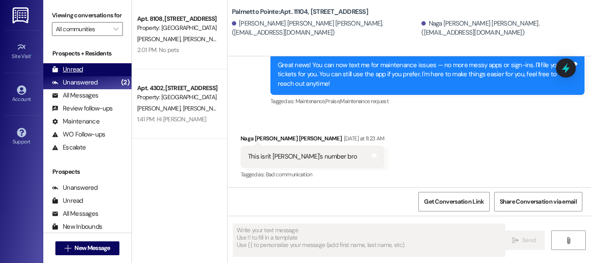
click at [96, 76] on div "Unread (0)" at bounding box center [87, 69] width 88 height 13
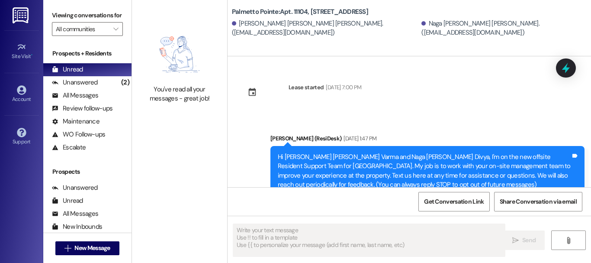
type textarea "Fetching suggested responses. Please feel free to read through the conversation…"
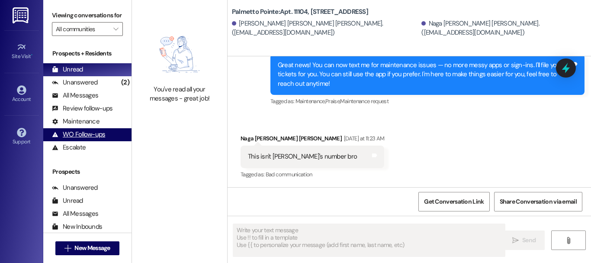
click at [99, 138] on div "WO Follow-ups (undefined)" at bounding box center [87, 134] width 88 height 13
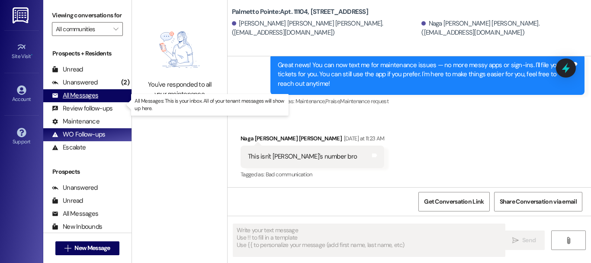
click at [100, 98] on div "All Messages (undefined)" at bounding box center [87, 95] width 88 height 13
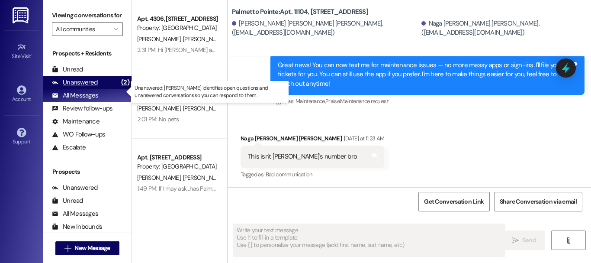
click at [102, 89] on div "Unanswered (2)" at bounding box center [87, 82] width 88 height 13
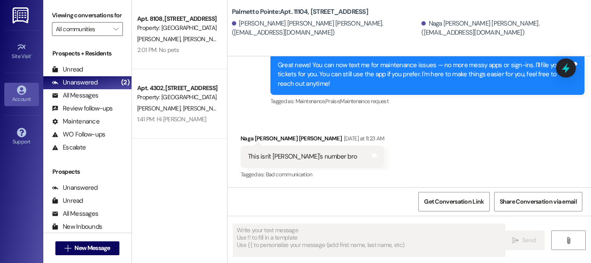
click at [22, 96] on div "Account" at bounding box center [21, 99] width 43 height 9
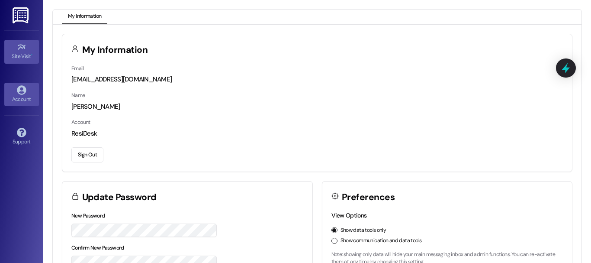
click at [28, 51] on link "Site Visit •" at bounding box center [21, 51] width 35 height 23
